Goal: Task Accomplishment & Management: Use online tool/utility

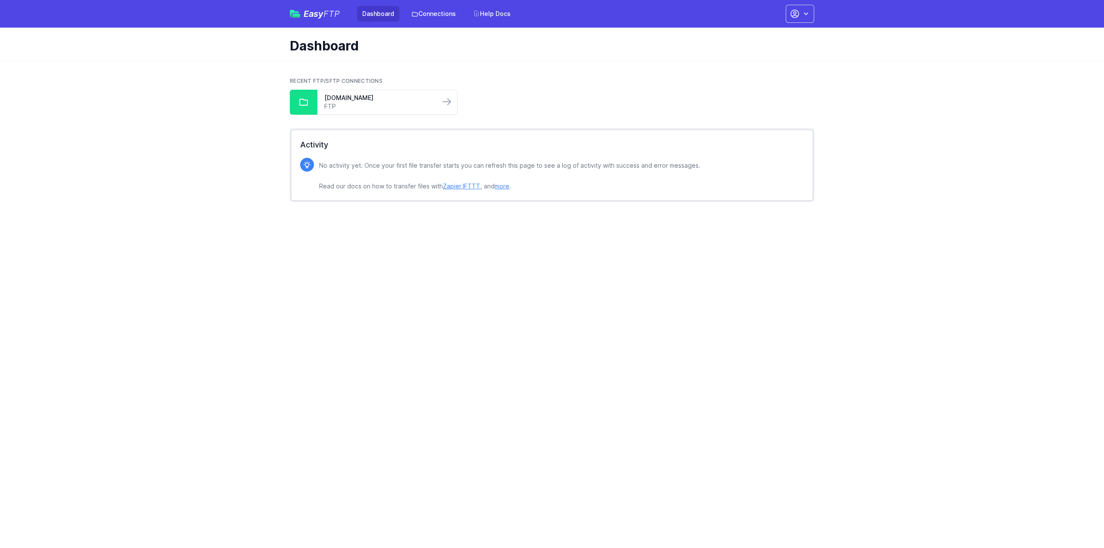
drag, startPoint x: 330, startPoint y: 100, endPoint x: 475, endPoint y: 72, distance: 147.4
click at [330, 100] on link "[DOMAIN_NAME]" at bounding box center [378, 98] width 109 height 9
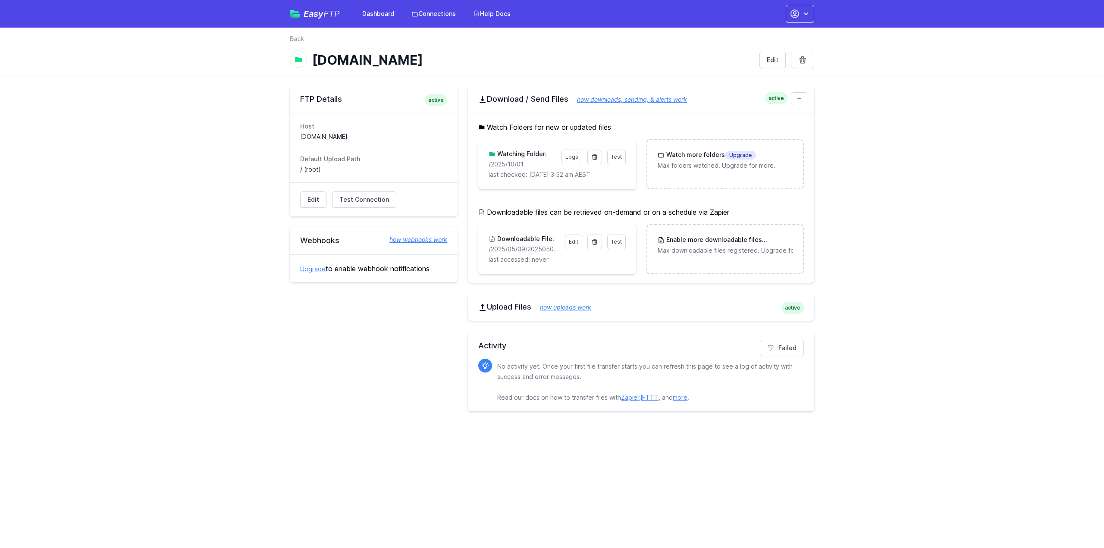
drag, startPoint x: 527, startPoint y: 168, endPoint x: 520, endPoint y: 167, distance: 7.4
click at [520, 167] on div "Test Logs Watching Folder: /2025/10/01 last checked: 10/2/2025 3:52 am AEST" at bounding box center [556, 164] width 137 height 29
click at [544, 167] on p "/2025/10/01" at bounding box center [521, 164] width 67 height 9
drag, startPoint x: 538, startPoint y: 163, endPoint x: 481, endPoint y: 161, distance: 56.1
click at [481, 161] on div "Test Logs Watching Folder: /2025/10/01 last checked: 10/2/2025 3:52 am AEST" at bounding box center [556, 164] width 157 height 50
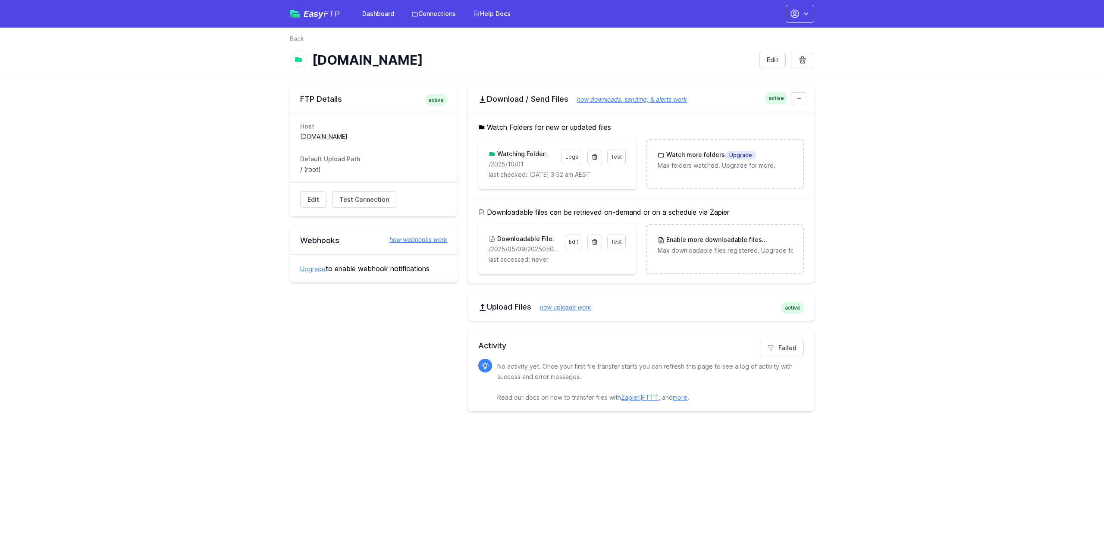
copy p "/2025/10/01"
drag, startPoint x: 593, startPoint y: 155, endPoint x: 592, endPoint y: 39, distance: 116.0
click at [593, 155] on icon at bounding box center [594, 156] width 5 height 5
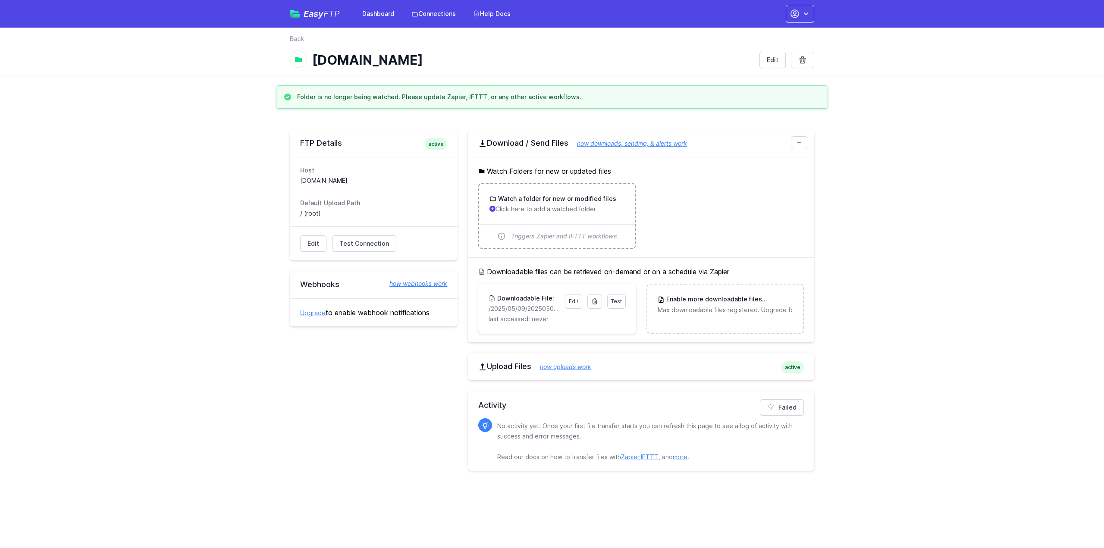
click at [572, 206] on p "Click here to add a watched folder" at bounding box center [556, 209] width 135 height 9
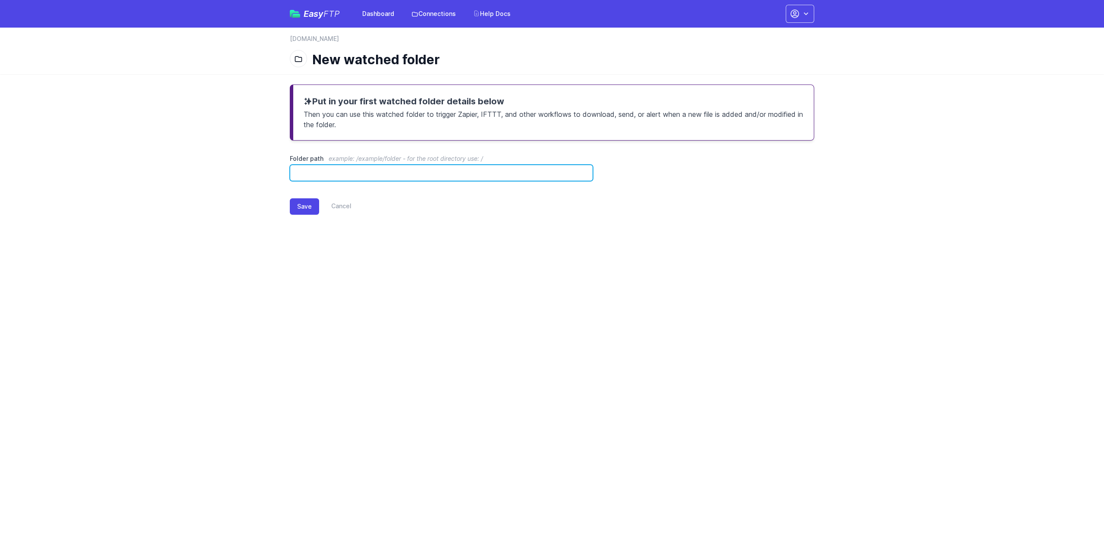
click at [412, 174] on input "Folder path example: /example/folder - for the root directory use: /" at bounding box center [441, 173] width 303 height 16
paste input "**********"
drag, startPoint x: 356, startPoint y: 169, endPoint x: 262, endPoint y: 167, distance: 93.6
click at [262, 167] on main "**********" at bounding box center [552, 156] width 1104 height 165
type input "**********"
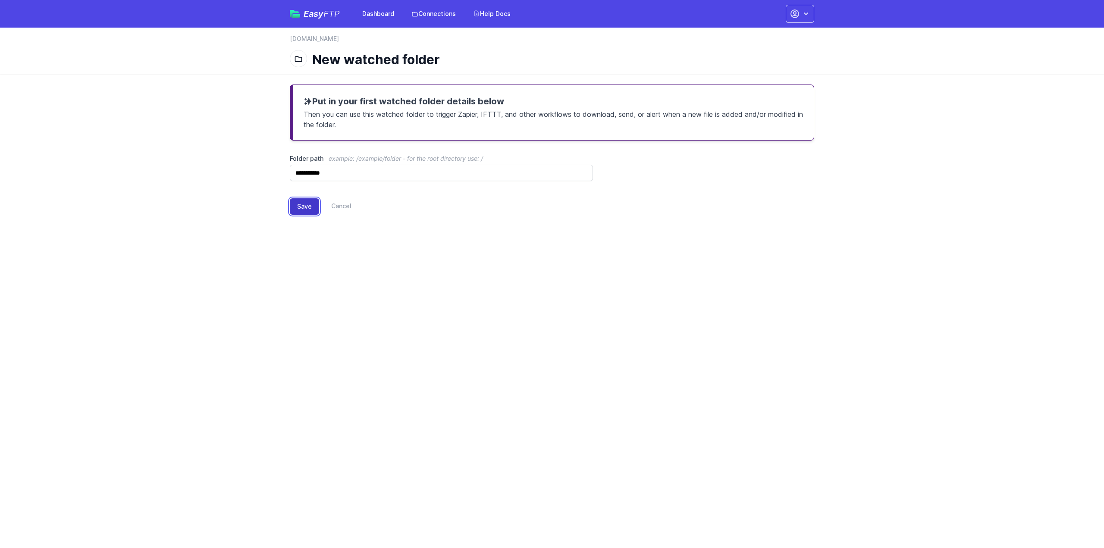
click at [298, 204] on button "Save" at bounding box center [304, 206] width 29 height 16
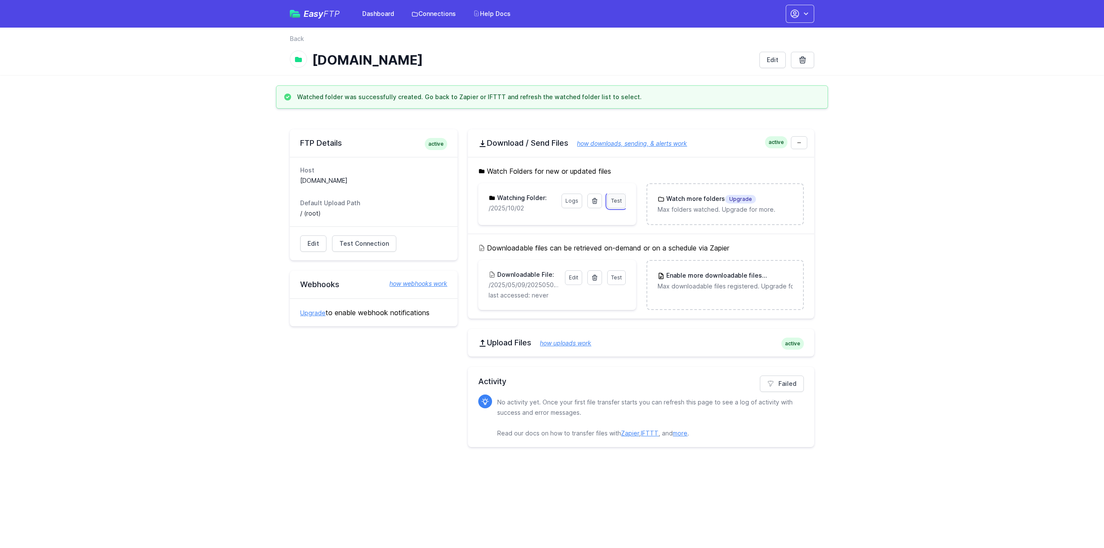
click at [614, 200] on span "Test" at bounding box center [616, 200] width 11 height 6
